Goal: Information Seeking & Learning: Learn about a topic

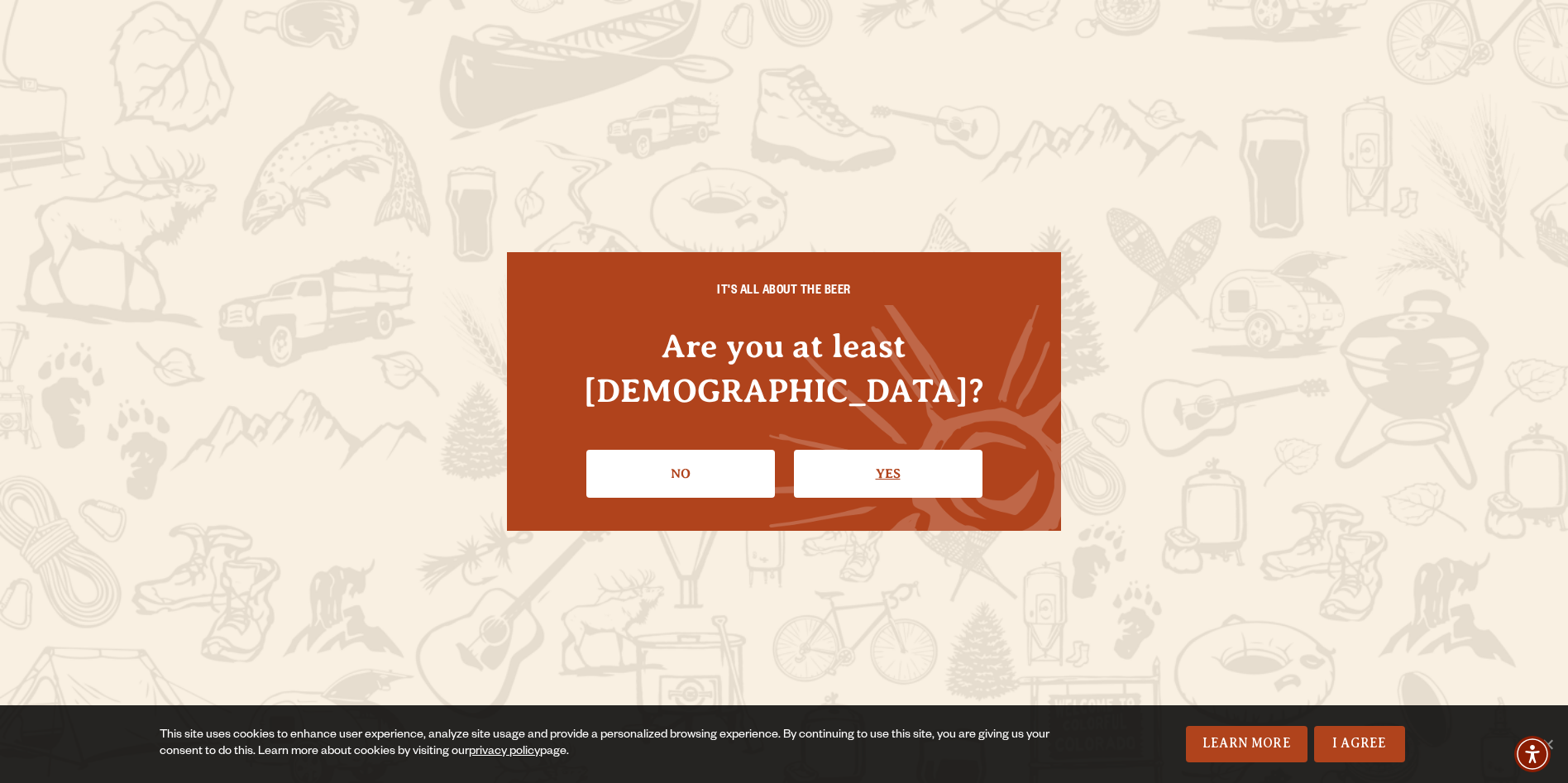
click at [885, 452] on link "Yes" at bounding box center [888, 473] width 189 height 48
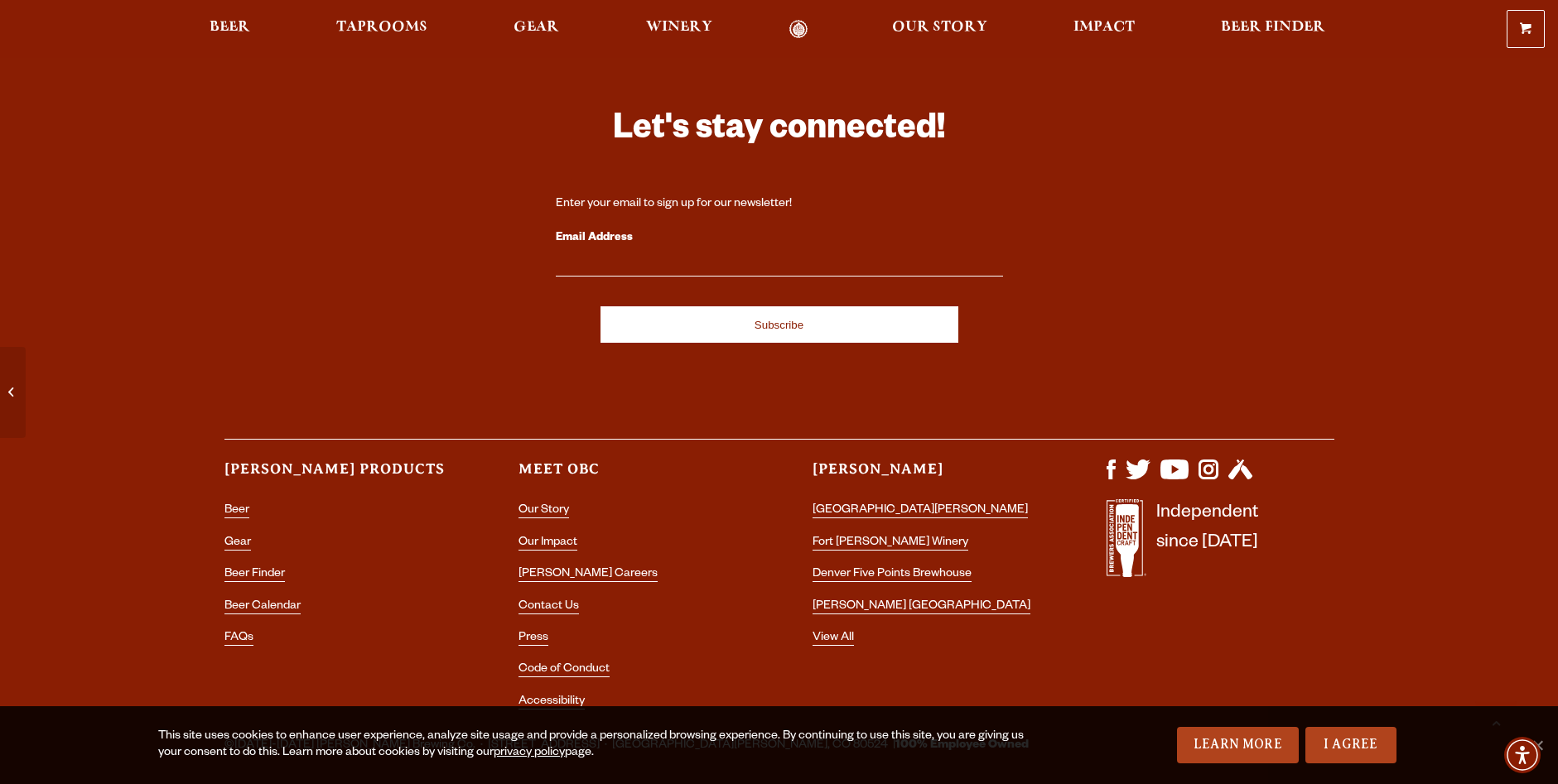
scroll to position [7181, 0]
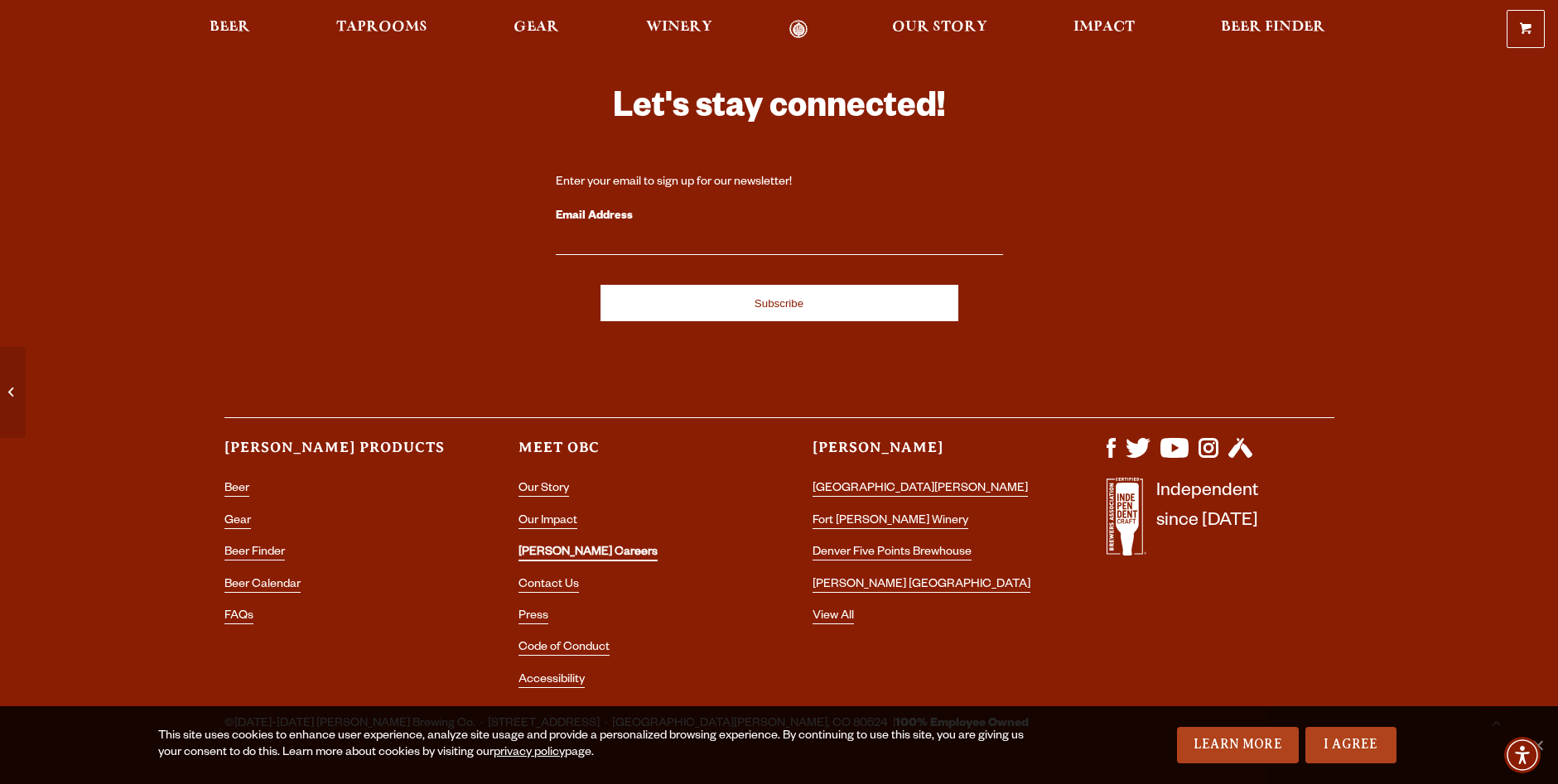
click at [559, 546] on link "[PERSON_NAME] Careers" at bounding box center [588, 553] width 139 height 15
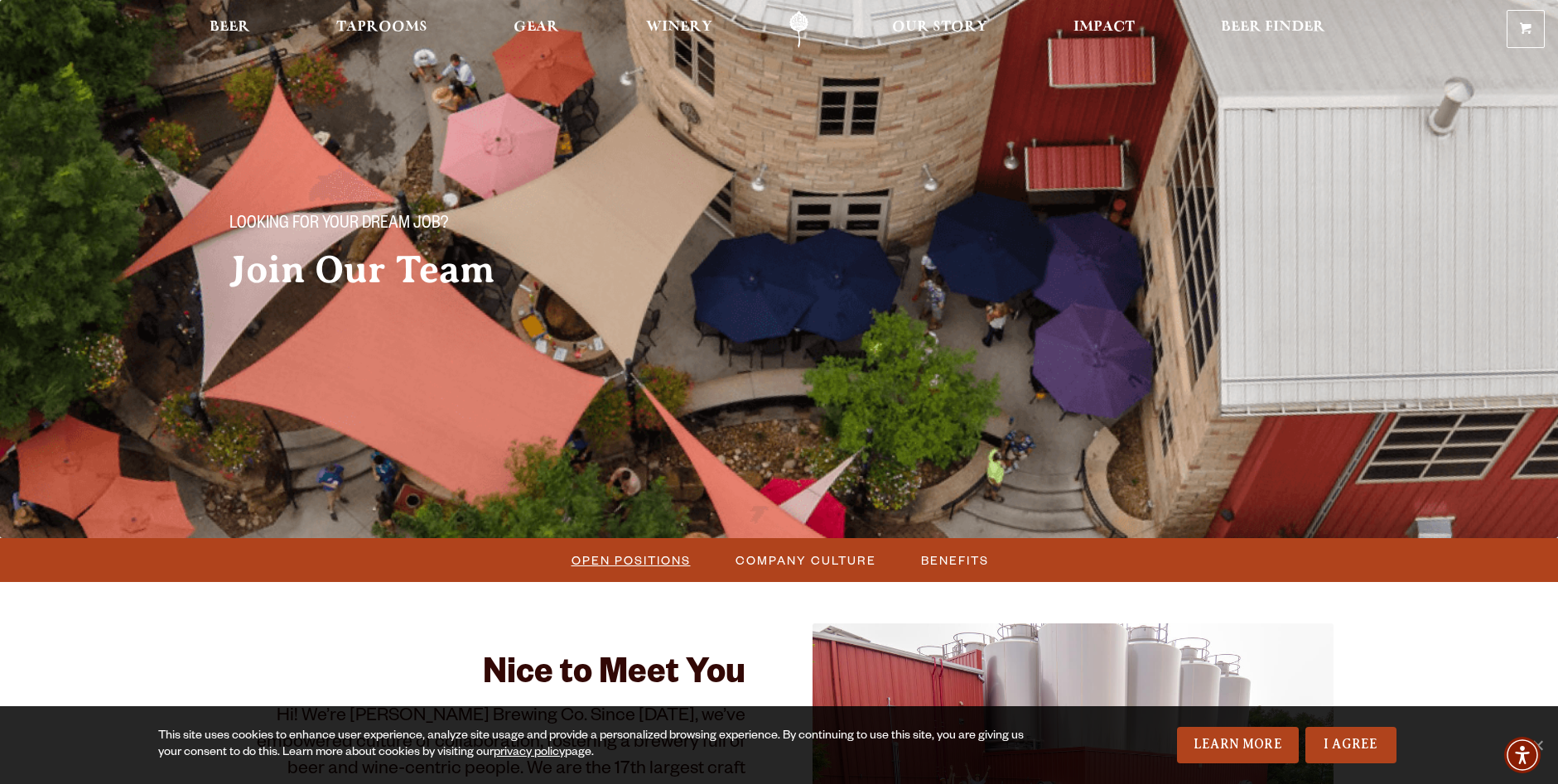
click at [633, 558] on span "Open Positions" at bounding box center [631, 560] width 119 height 24
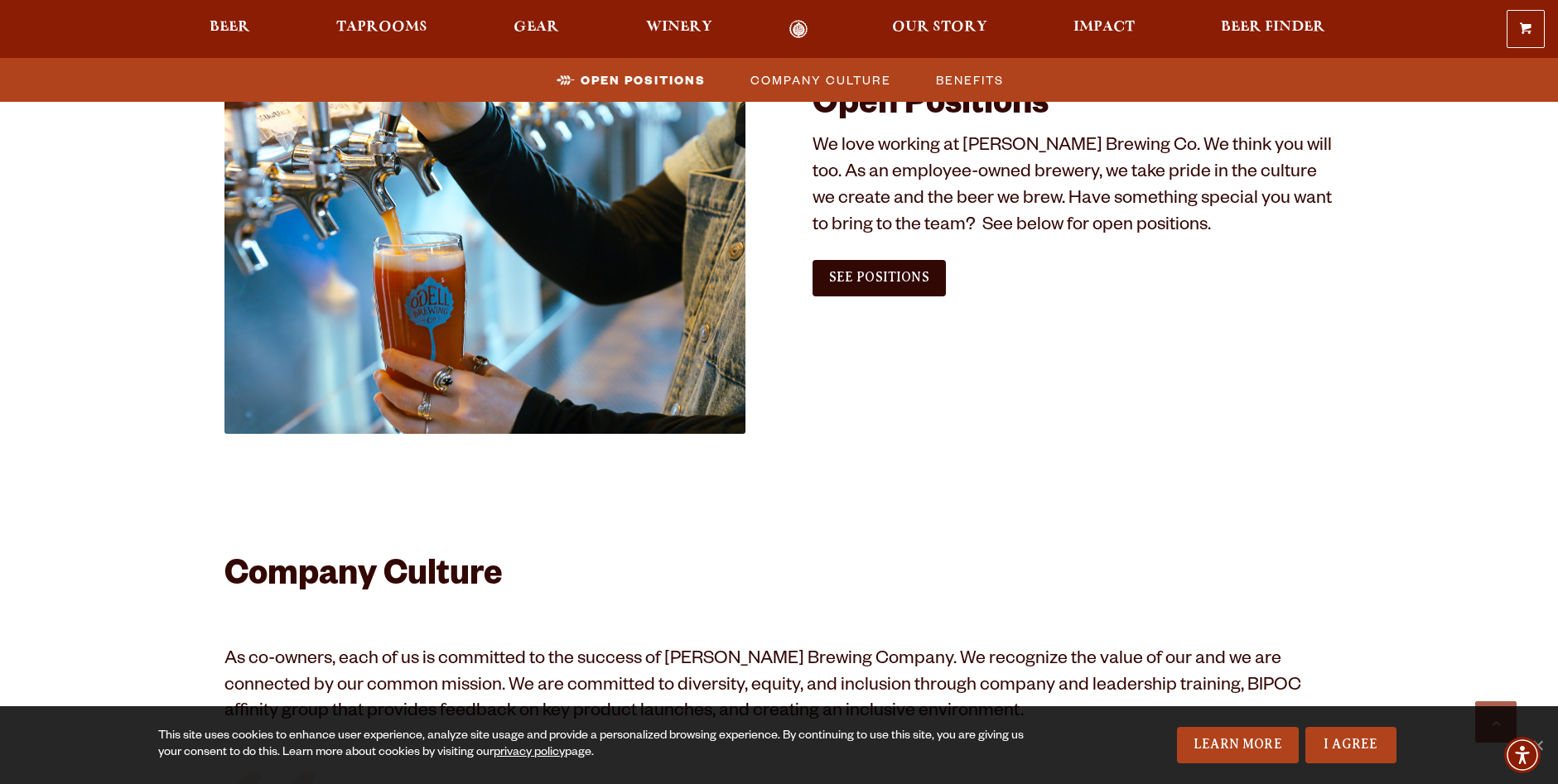
scroll to position [1007, 0]
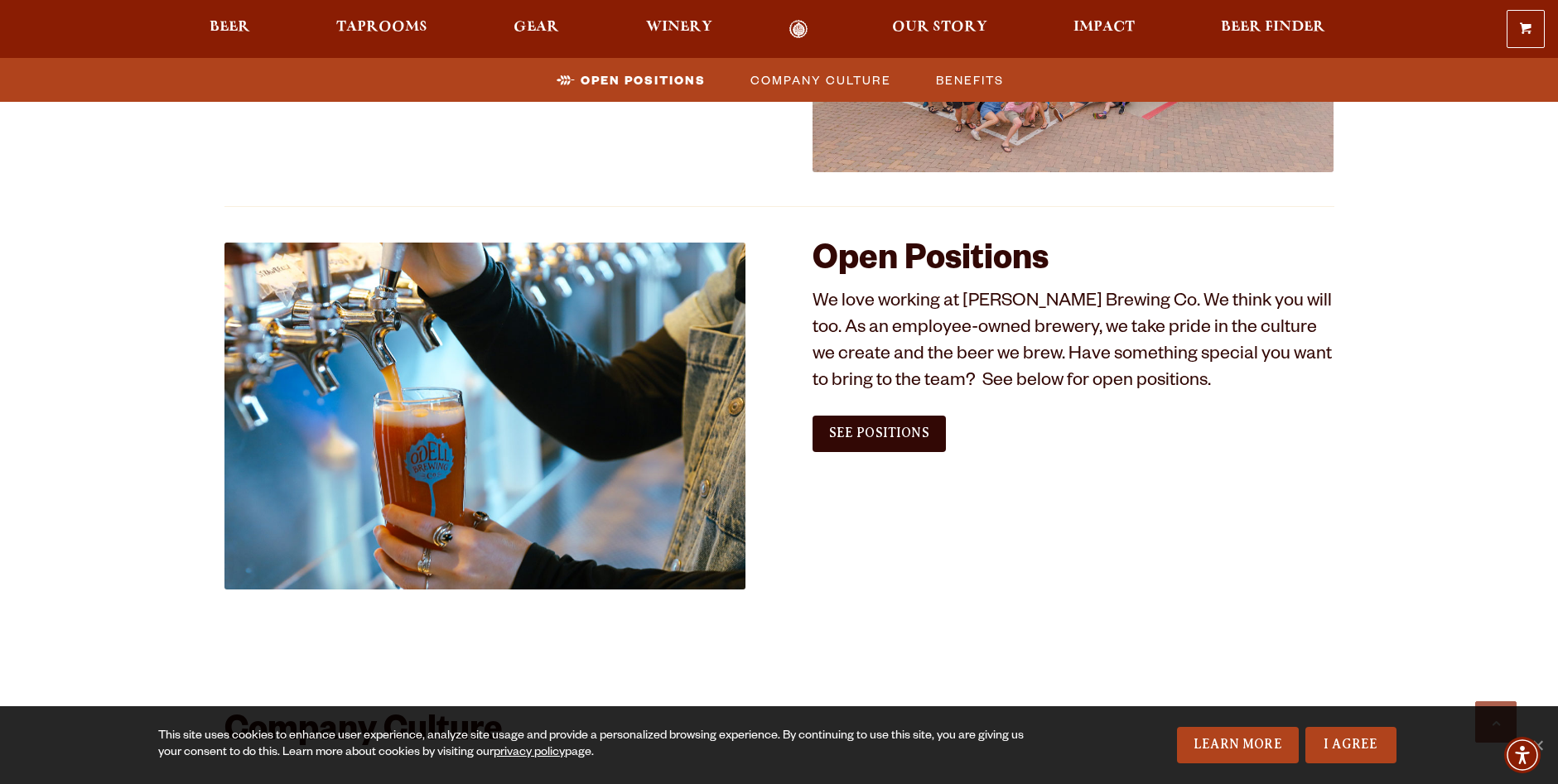
scroll to position [841, 0]
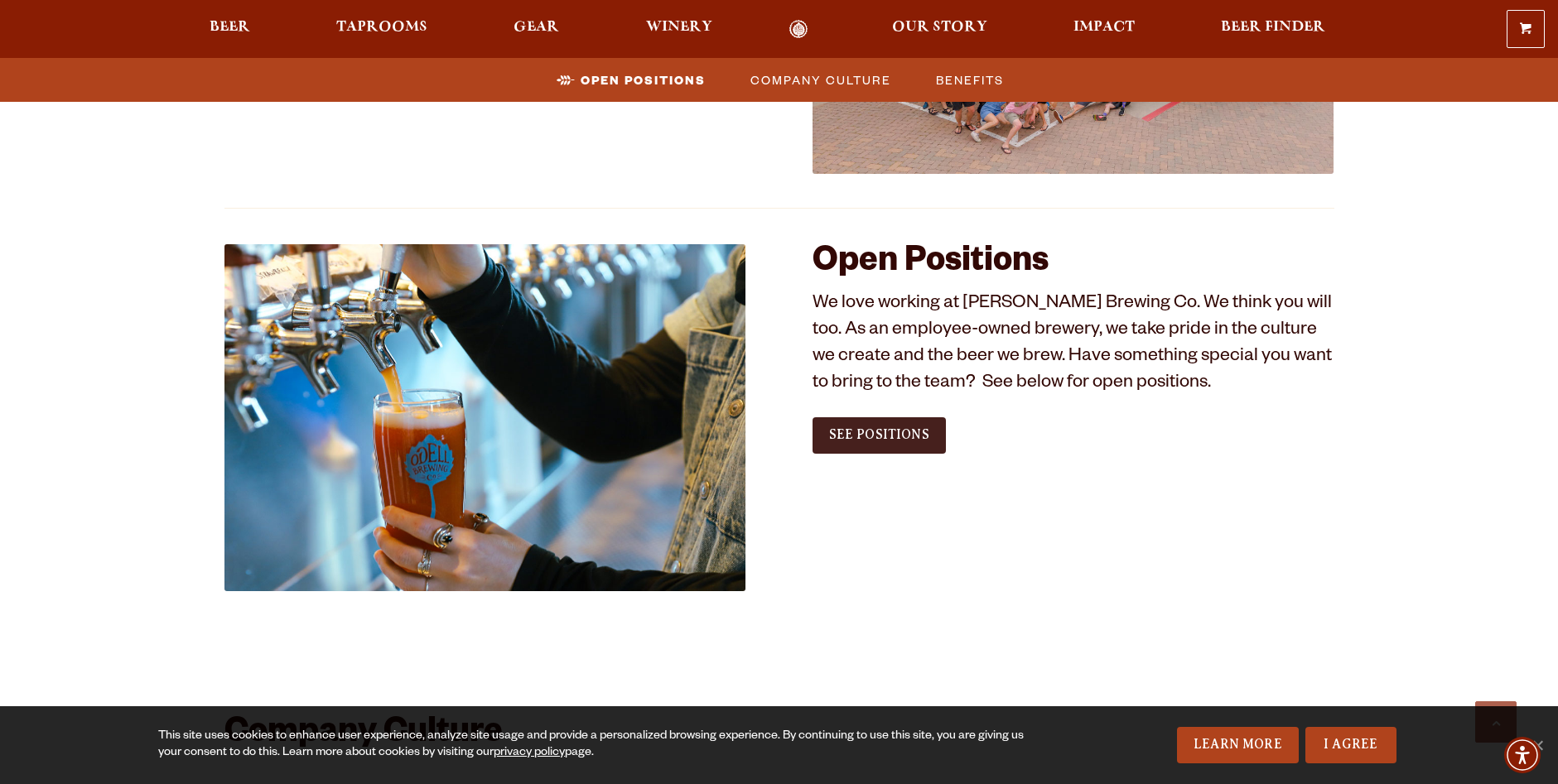
click at [860, 433] on span "See Positions" at bounding box center [878, 434] width 100 height 15
